Goal: Participate in discussion: Engage in conversation with other users on a specific topic

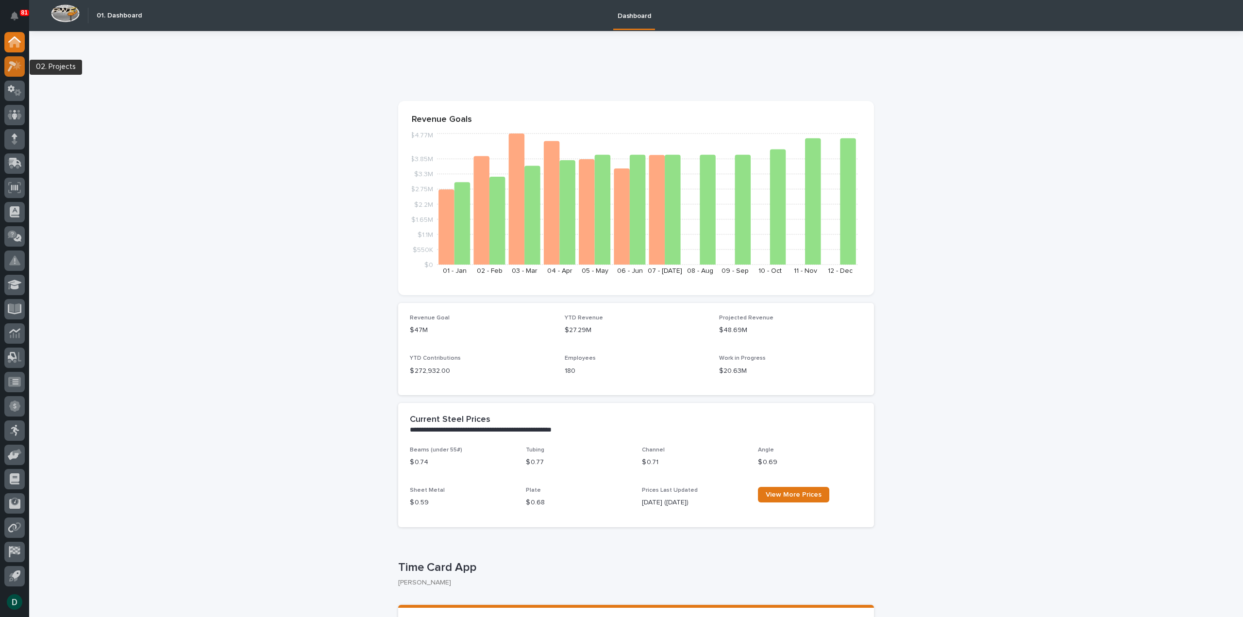
click at [14, 70] on icon at bounding box center [15, 66] width 14 height 11
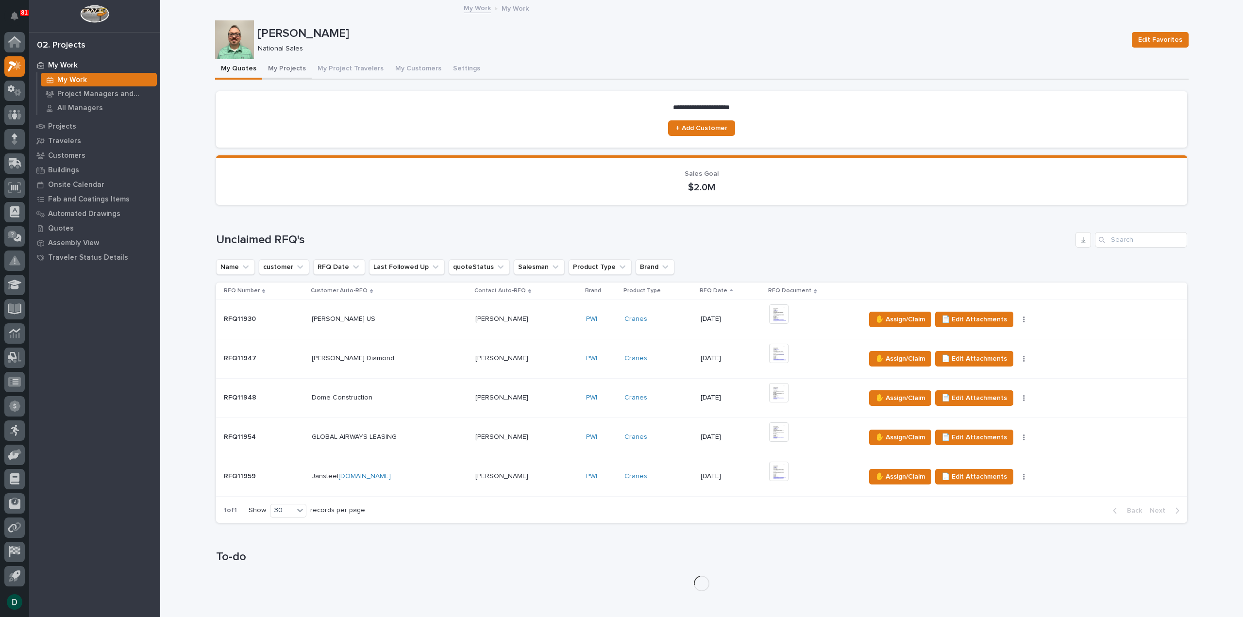
click at [286, 68] on button "My Projects" at bounding box center [287, 69] width 50 height 20
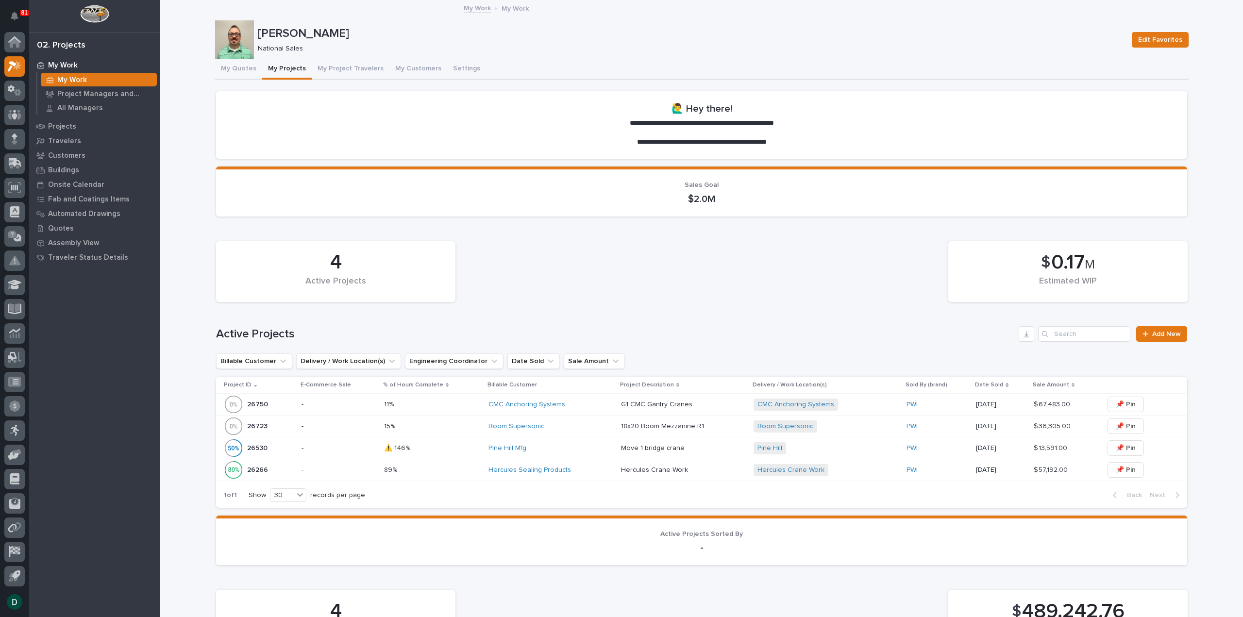
click at [287, 423] on div "26723 26723" at bounding box center [259, 425] width 70 height 19
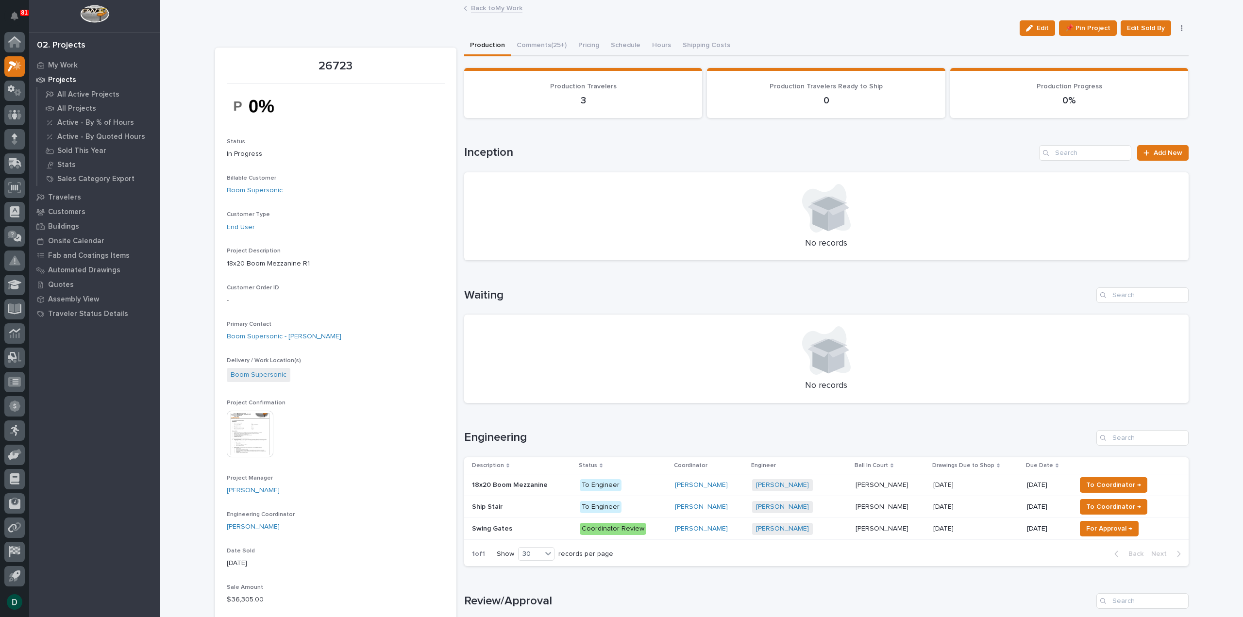
click at [557, 44] on button "Comments (25+)" at bounding box center [542, 46] width 62 height 20
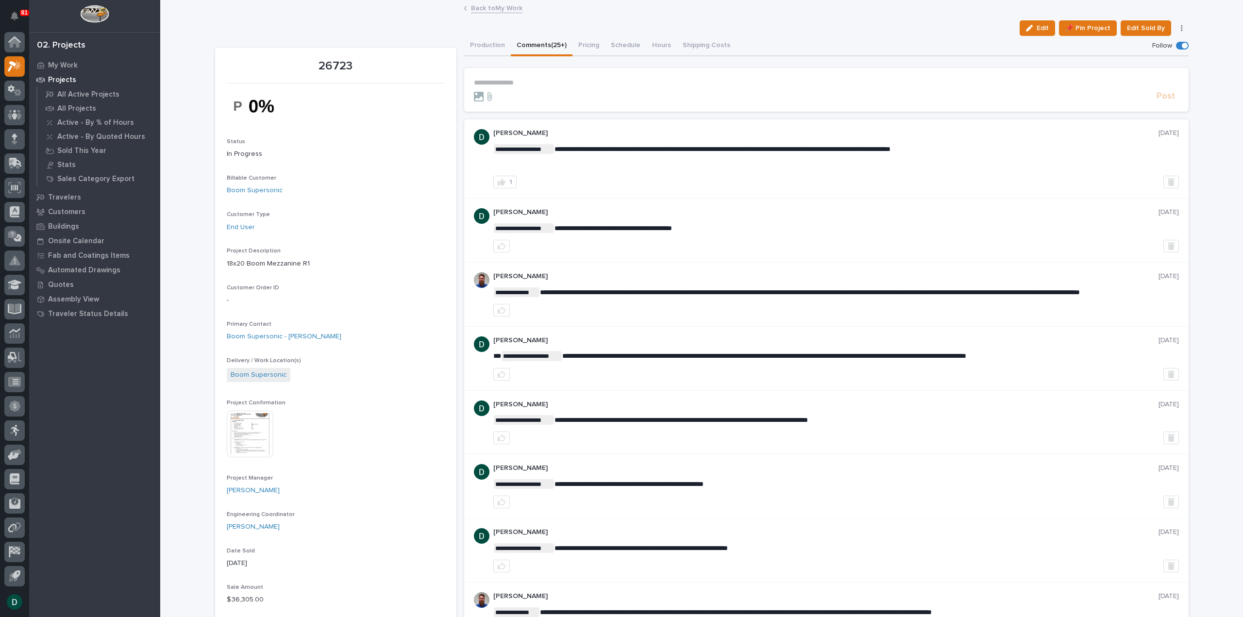
click at [533, 83] on p "**********" at bounding box center [826, 83] width 705 height 8
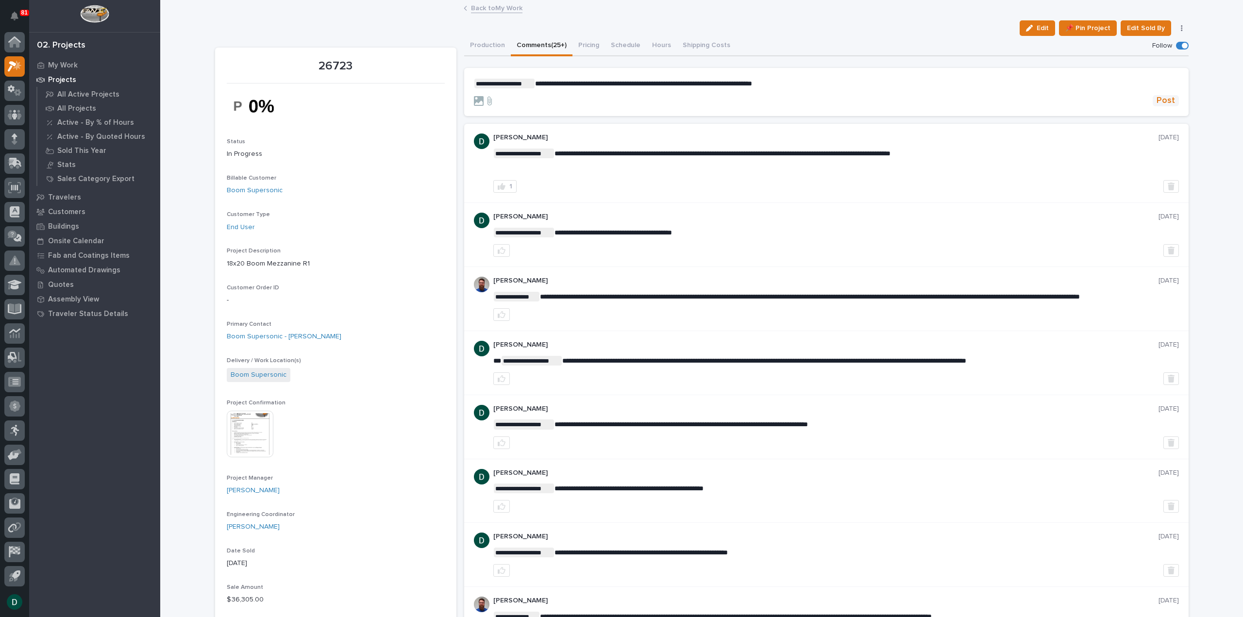
click at [1161, 101] on span "Post" at bounding box center [1165, 100] width 18 height 11
